Goal: Transaction & Acquisition: Download file/media

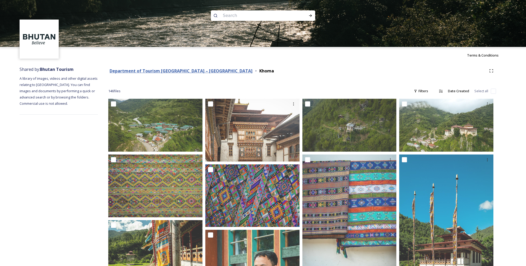
click at [171, 70] on strong "Department of Tourism [GEOGRAPHIC_DATA] – [GEOGRAPHIC_DATA]" at bounding box center [181, 71] width 143 height 6
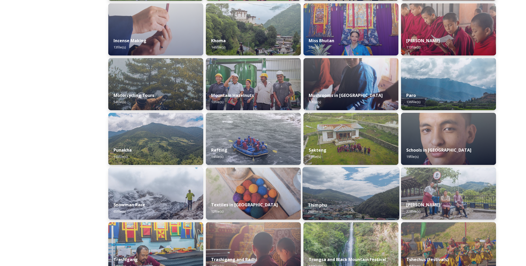
scroll to position [299, 0]
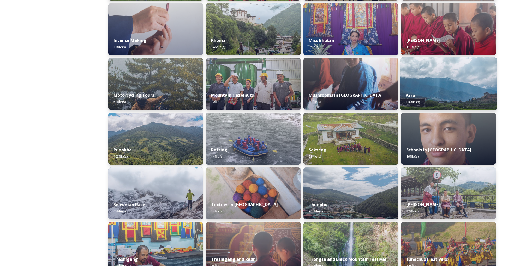
click at [442, 83] on img at bounding box center [448, 83] width 97 height 53
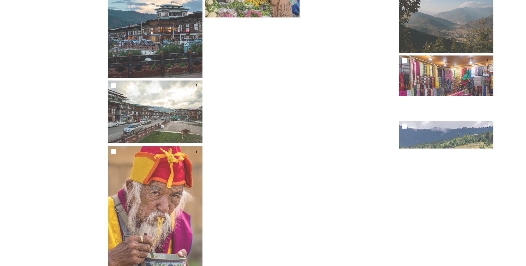
scroll to position [2653, 0]
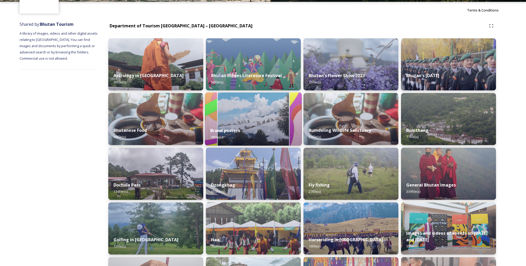
scroll to position [48, 0]
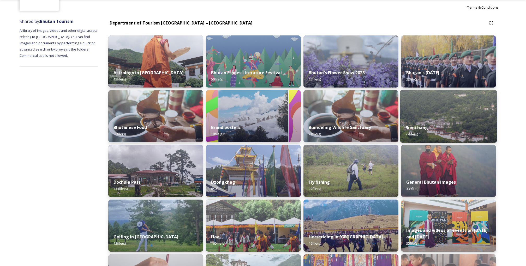
click at [417, 128] on strong "Bumthang" at bounding box center [416, 128] width 23 height 6
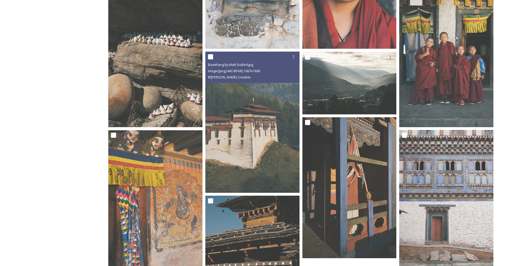
scroll to position [405, 0]
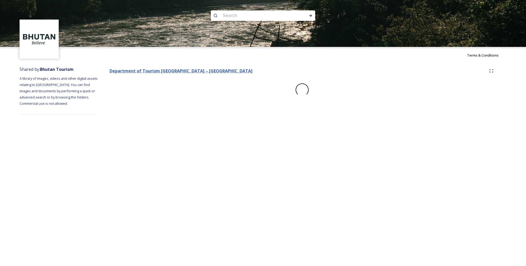
click at [174, 71] on strong "Department of Tourism [GEOGRAPHIC_DATA] – [GEOGRAPHIC_DATA]" at bounding box center [181, 71] width 143 height 6
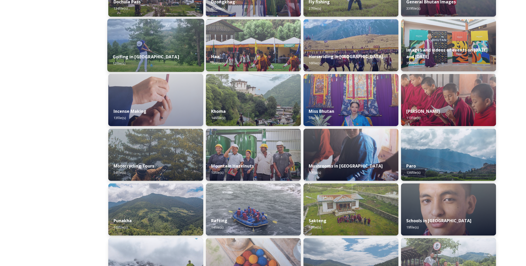
scroll to position [229, 0]
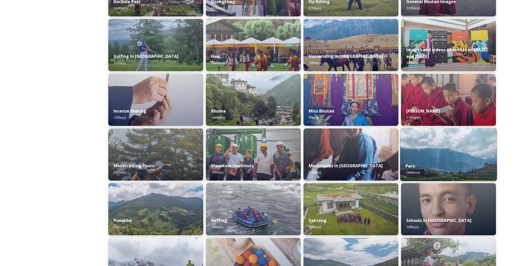
click at [441, 167] on div "Paro 136 file(s)" at bounding box center [448, 170] width 97 height 24
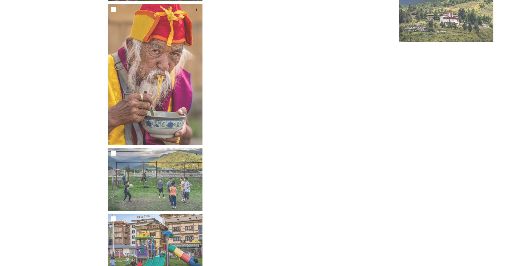
scroll to position [2856, 0]
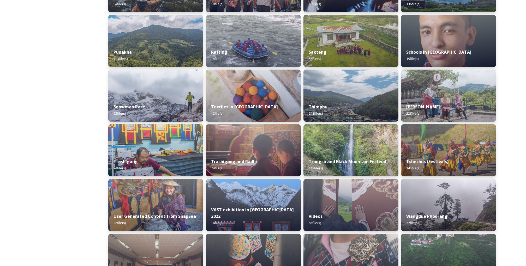
scroll to position [394, 0]
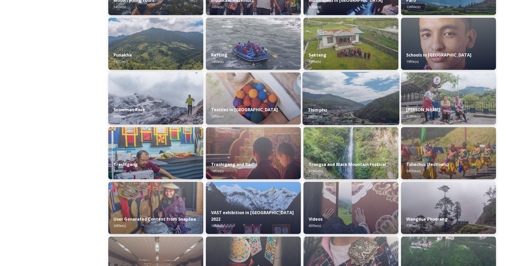
click at [322, 109] on strong "Thimphu" at bounding box center [317, 110] width 19 height 6
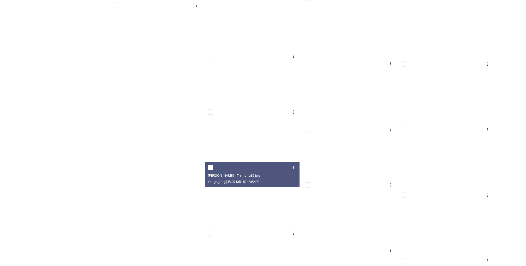
scroll to position [4405, 0]
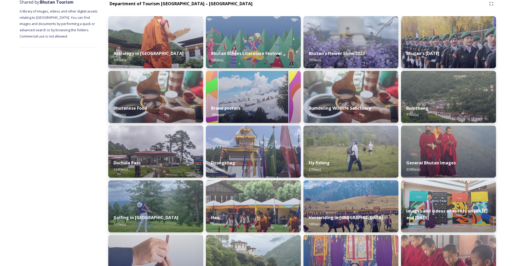
scroll to position [69, 0]
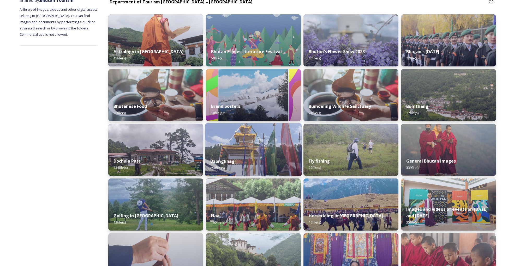
click at [226, 159] on strong "Dzongkhag" at bounding box center [222, 162] width 25 height 6
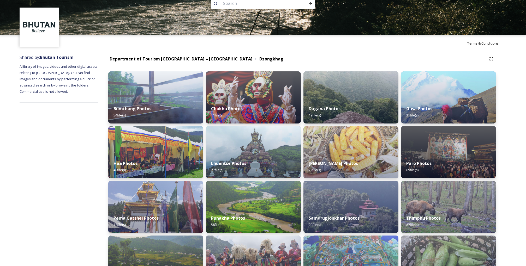
scroll to position [16, 0]
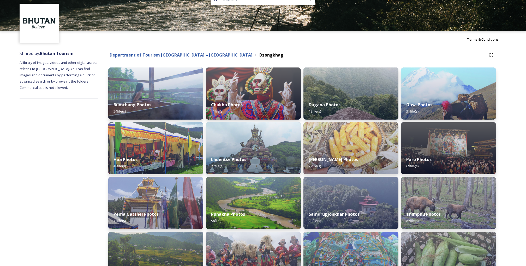
click at [177, 57] on strong "Department of Tourism [GEOGRAPHIC_DATA] – [GEOGRAPHIC_DATA]" at bounding box center [181, 55] width 143 height 6
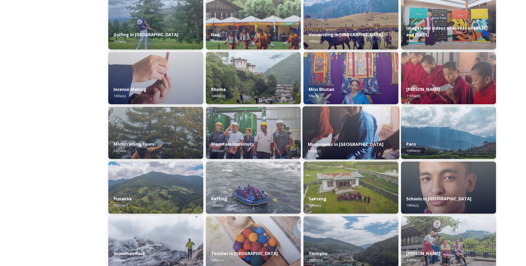
scroll to position [255, 0]
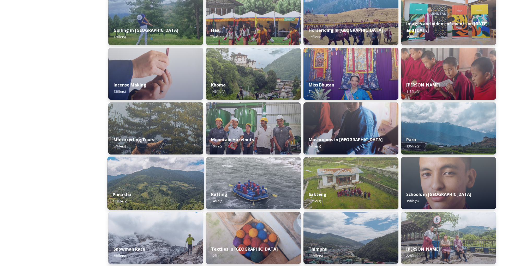
click at [129, 193] on strong "Punakha" at bounding box center [122, 195] width 19 height 6
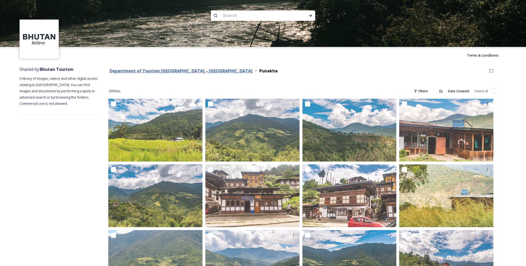
click at [178, 70] on strong "Department of Tourism [GEOGRAPHIC_DATA] – [GEOGRAPHIC_DATA]" at bounding box center [181, 71] width 143 height 6
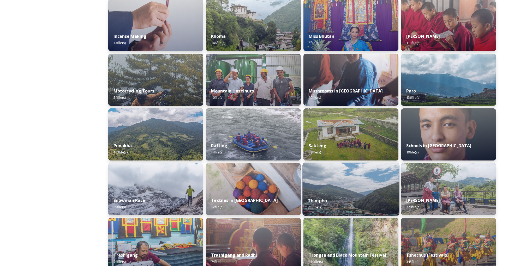
scroll to position [303, 0]
click at [340, 183] on img at bounding box center [350, 189] width 97 height 53
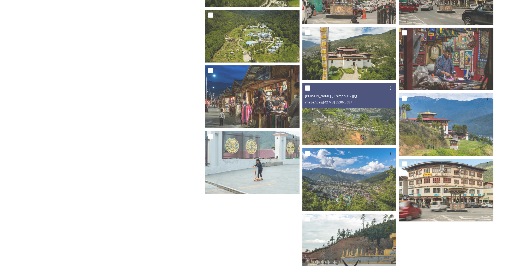
scroll to position [4405, 0]
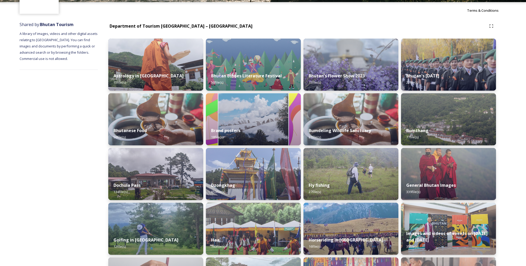
scroll to position [46, 0]
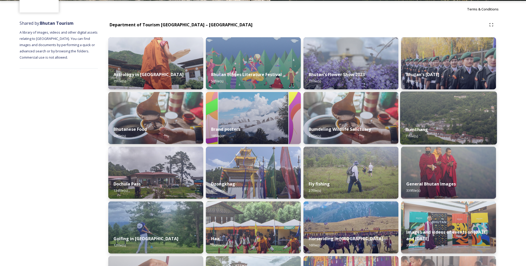
click at [424, 127] on strong "Bumthang" at bounding box center [416, 130] width 23 height 6
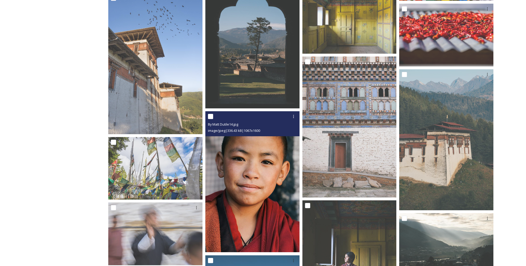
scroll to position [1154, 0]
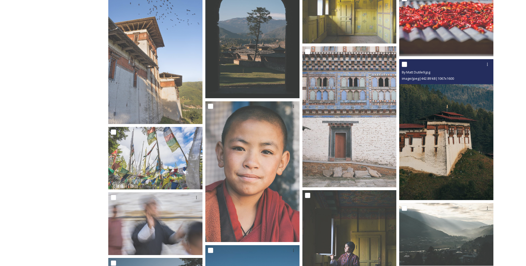
click at [442, 166] on img at bounding box center [446, 129] width 94 height 141
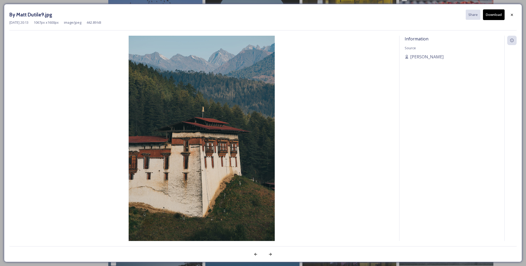
click at [496, 13] on button "Download" at bounding box center [494, 14] width 22 height 11
click at [510, 14] on icon at bounding box center [512, 15] width 4 height 4
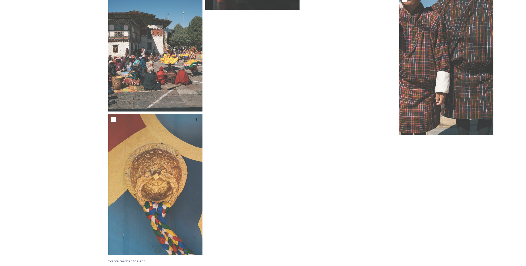
scroll to position [2150, 0]
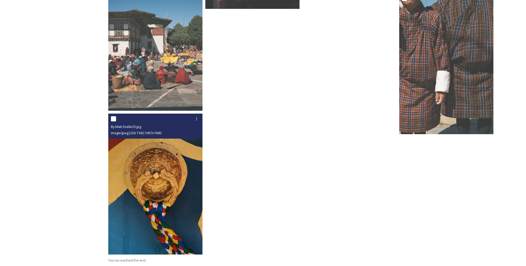
click at [180, 175] on img at bounding box center [155, 184] width 94 height 141
